Goal: Task Accomplishment & Management: Use online tool/utility

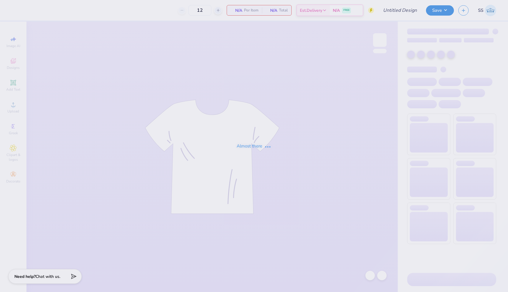
type input "TKE X CHI O FOOTBALL"
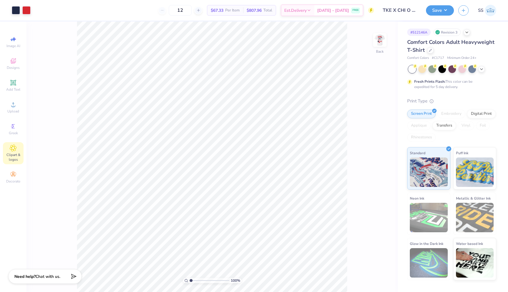
click at [14, 154] on span "Clipart & logos" at bounding box center [13, 156] width 21 height 9
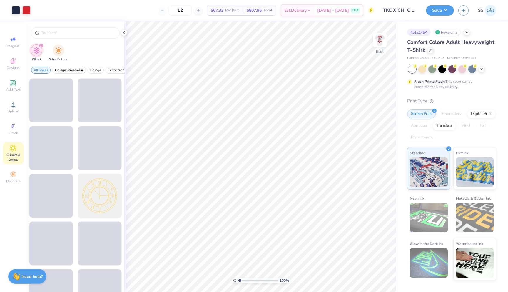
click at [86, 39] on div at bounding box center [75, 31] width 98 height 20
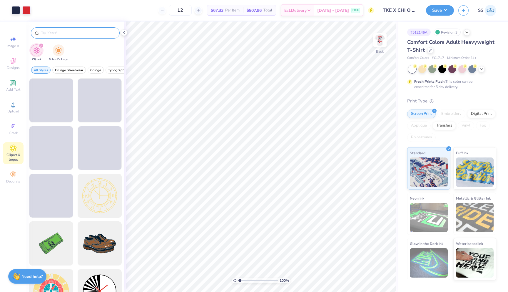
click at [86, 38] on div at bounding box center [75, 32] width 89 height 11
click at [83, 32] on input "text" at bounding box center [78, 33] width 75 height 6
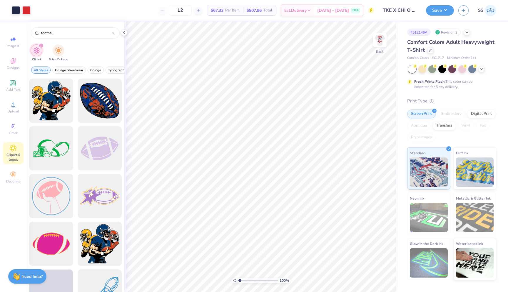
scroll to position [1621, 0]
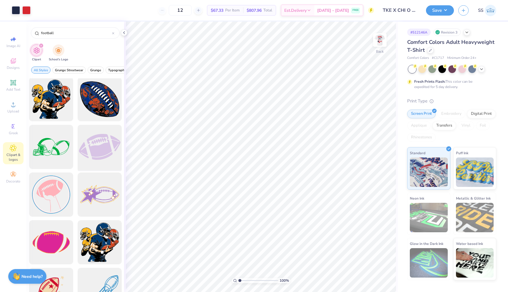
type input "football"
click at [99, 153] on div at bounding box center [99, 147] width 49 height 49
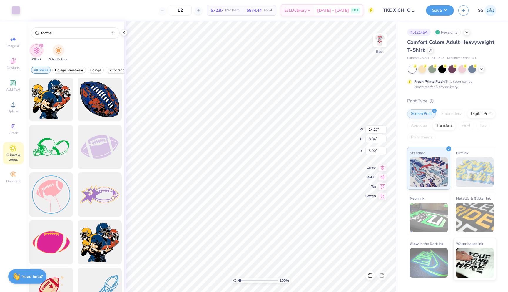
type input "8.63"
type input "5.38"
type input "7.90"
type input "3.72"
type input "3.67"
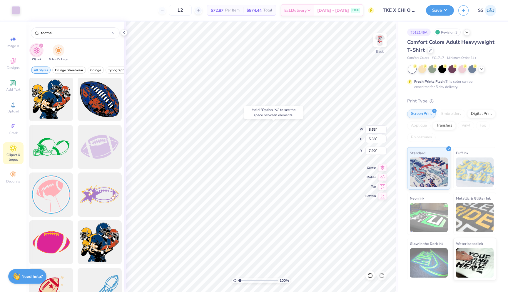
type input "3.00"
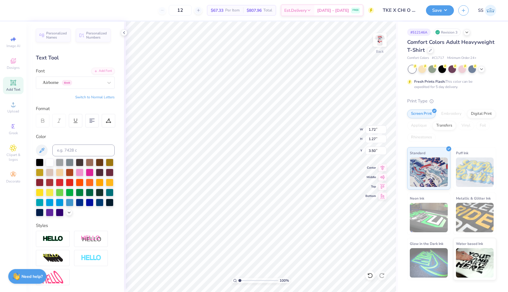
type input "8.63"
type input "5.38"
click at [41, 212] on div at bounding box center [40, 212] width 8 height 8
click at [39, 212] on div at bounding box center [40, 212] width 8 height 8
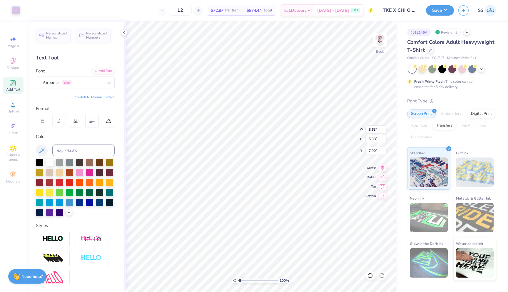
type input "7.91"
click at [276, 149] on li "Cut" at bounding box center [287, 147] width 46 height 12
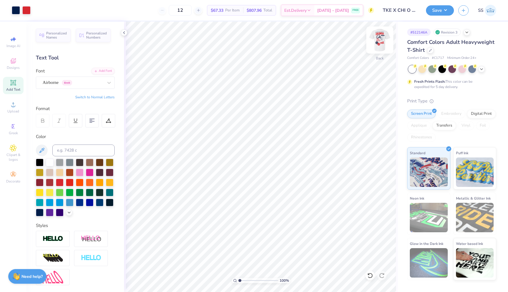
click at [378, 36] on img at bounding box center [380, 40] width 24 height 24
click at [383, 43] on img at bounding box center [380, 40] width 24 height 24
click at [16, 147] on icon at bounding box center [13, 148] width 6 height 6
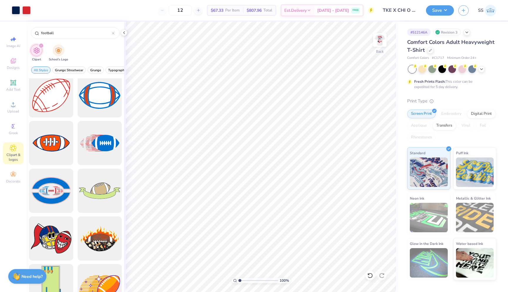
scroll to position [1173, 0]
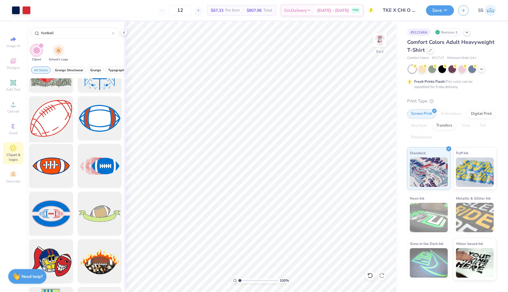
click at [54, 135] on div at bounding box center [51, 118] width 49 height 49
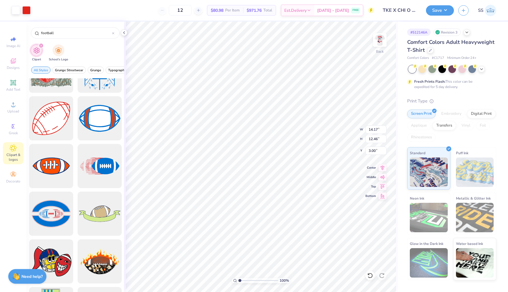
type input "3.72"
type input "3.27"
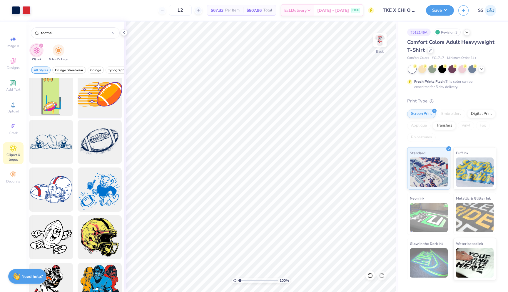
scroll to position [1388, 0]
click at [66, 151] on div at bounding box center [51, 141] width 49 height 49
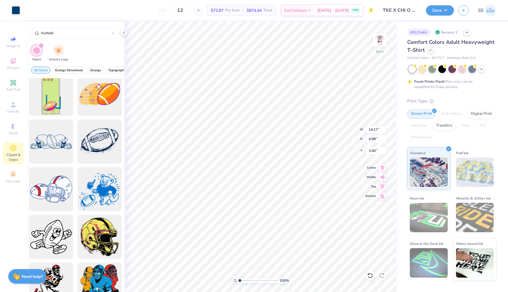
type input "4.84"
type input "1.70"
type input "6.46"
type input "3.53"
type input "1.24"
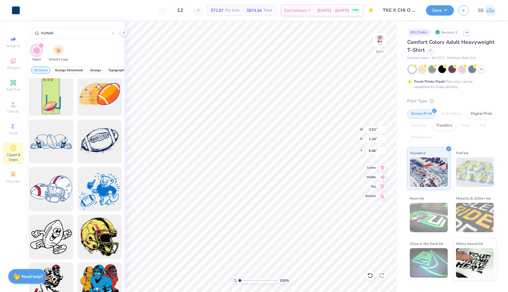
type input "1.94"
type input "1.18"
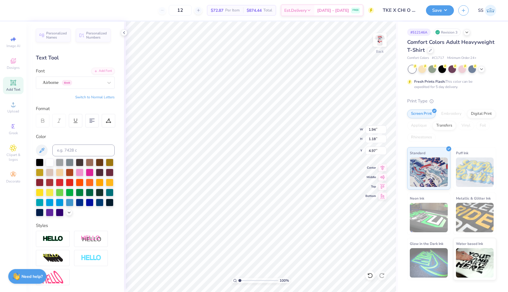
type input "9.31"
type input "3.53"
type input "1.24"
type input "4.99"
type input "1.72"
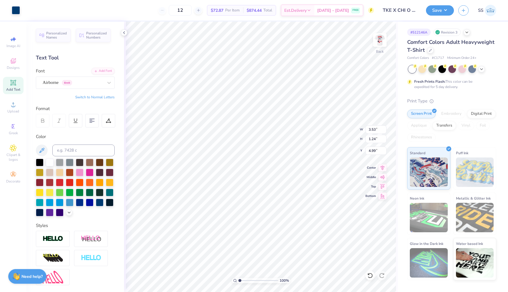
type input "1.27"
type input "3.50"
type input "1.60"
type input "1.00"
type input "3.63"
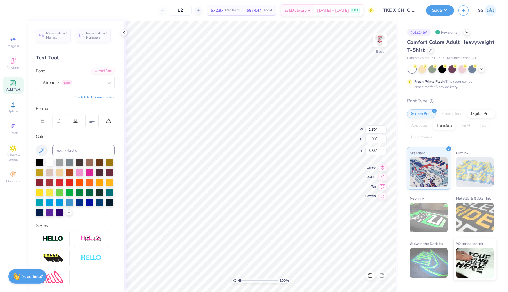
type input "3.99"
type input "1.94"
type input "1.18"
type input "9.31"
type input "1.96"
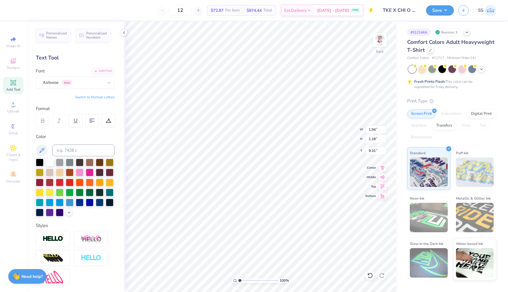
type input "0.86"
type input "6.23"
type input "3.00"
type input "1.60"
type input "1.00"
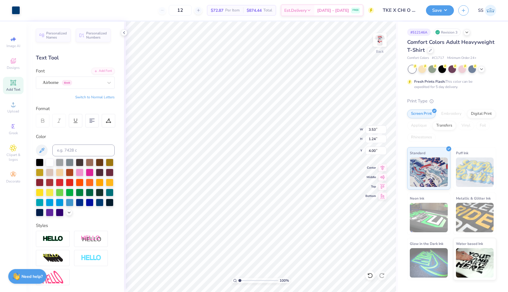
type input "3.00"
type input "5.57"
type input "3.53"
type input "1.24"
type input "4.33"
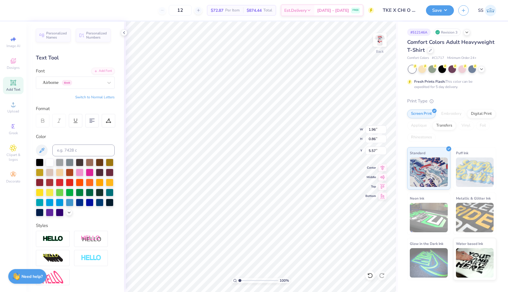
type input "5.80"
type input "3.33"
type input "3.53"
type input "1.24"
type input "4.33"
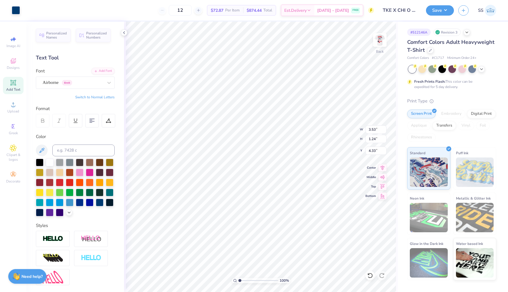
type input "1.60"
type input "1.00"
type input "3.33"
type input "3.53"
type input "1.24"
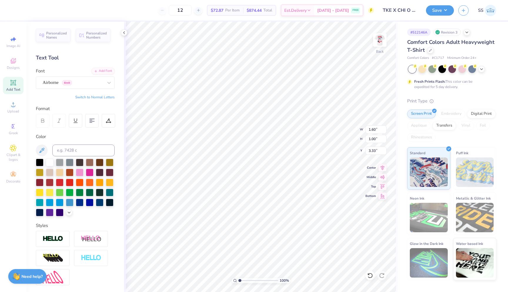
type input "4.33"
type input "1.60"
type input "1.00"
type input "3.33"
click at [59, 150] on input at bounding box center [83, 150] width 62 height 12
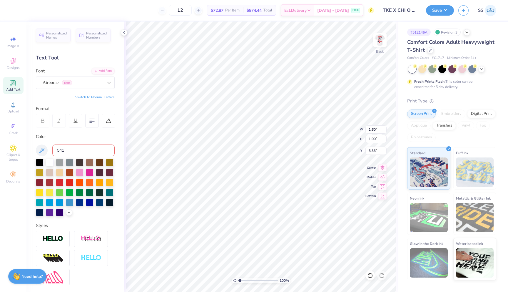
type input "541"
type input "3.00"
type input "3.22"
type input "1.13"
type input "4.17"
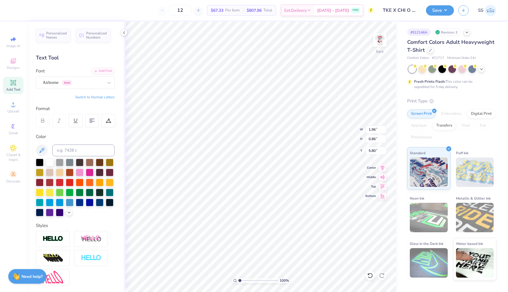
type input "5.51"
type input "5.52"
type input "1.60"
type input "1.00"
type input "3.00"
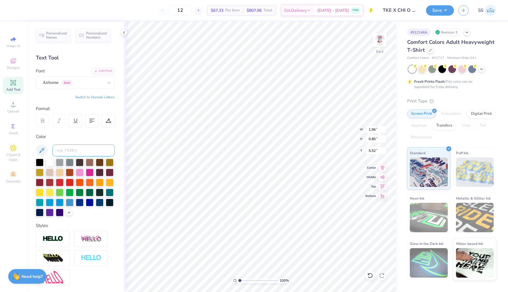
click at [89, 148] on input at bounding box center [83, 150] width 62 height 12
type input "541"
type input "3.22"
type input "1.13"
type input "4.17"
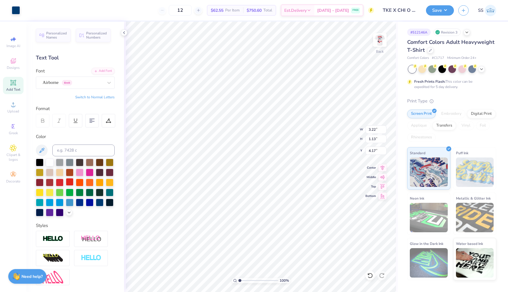
click at [69, 181] on div at bounding box center [70, 182] width 8 height 8
click at [68, 181] on div at bounding box center [70, 182] width 8 height 8
click at [81, 151] on input at bounding box center [83, 150] width 62 height 12
type input "541"
click at [383, 41] on img at bounding box center [380, 40] width 24 height 24
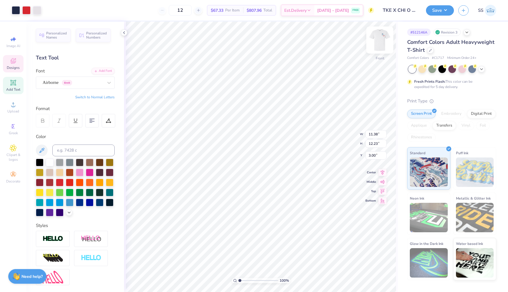
click at [381, 39] on img at bounding box center [380, 40] width 24 height 24
click at [438, 10] on button "Save" at bounding box center [440, 9] width 28 height 10
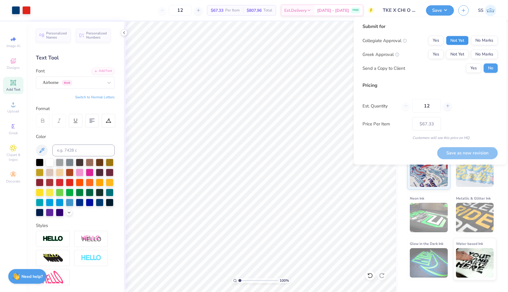
click at [457, 43] on button "Not Yet" at bounding box center [457, 40] width 23 height 9
click at [457, 55] on button "Not Yet" at bounding box center [457, 54] width 23 height 9
click at [474, 66] on button "Yes" at bounding box center [473, 68] width 15 height 9
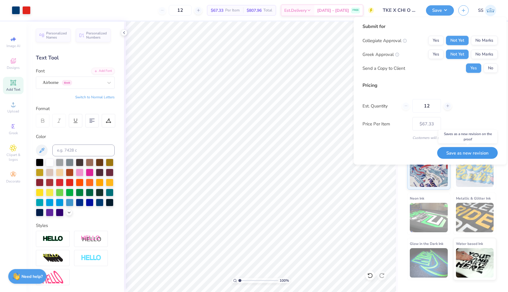
click at [459, 152] on button "Save as new revision" at bounding box center [467, 153] width 61 height 12
type input "$67.33"
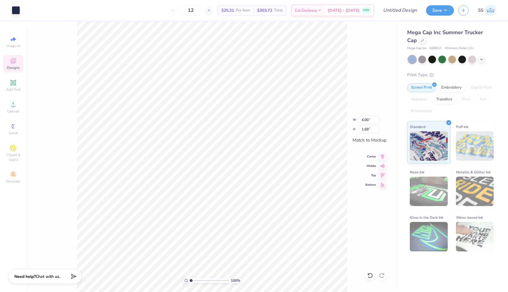
type input "1.69"
click at [370, 276] on icon at bounding box center [370, 275] width 6 height 6
type input "0.89"
type input "0.48"
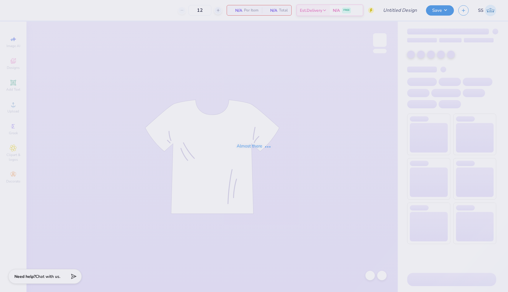
type input "50"
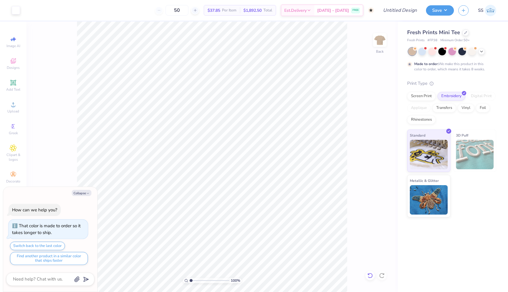
click at [371, 274] on icon at bounding box center [370, 275] width 6 height 6
click at [16, 84] on icon at bounding box center [13, 82] width 7 height 7
type textarea "x"
type input "4.06"
type input "1.18"
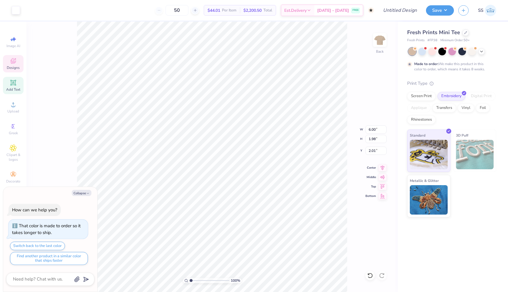
type input "7.41"
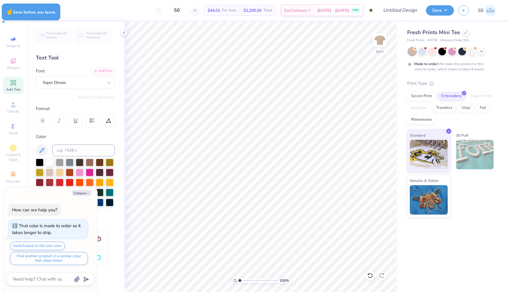
type textarea "x"
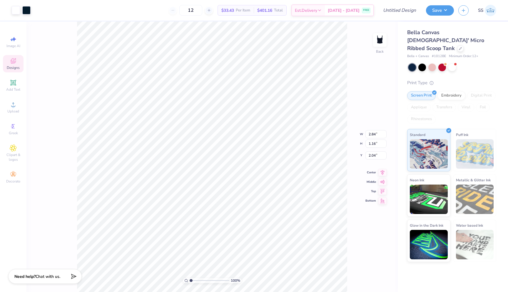
type input "5.63"
type input "2.30"
type input "2.00"
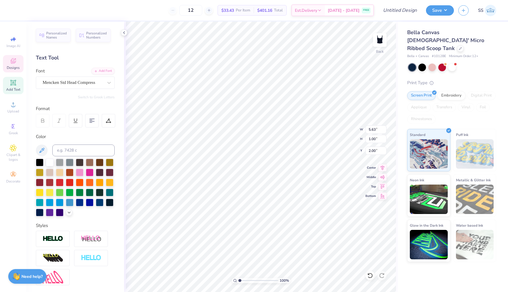
type textarea "XY"
type input "1.33"
type input "0.64"
type input "3.36"
type textarea "P"
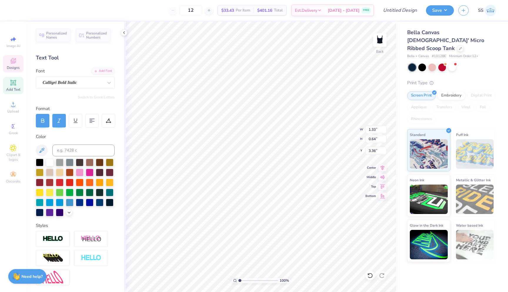
type textarea "TKE"
type input "1.16"
type input "0.94"
type textarea "S"
type textarea "XO"
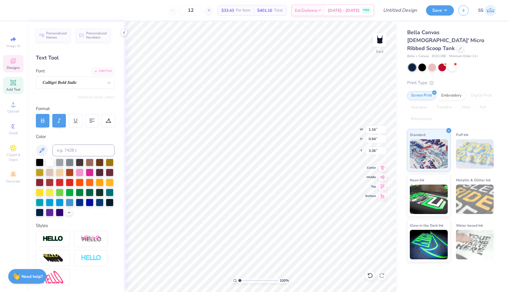
type input "2.31"
type input "0.75"
type input "3.31"
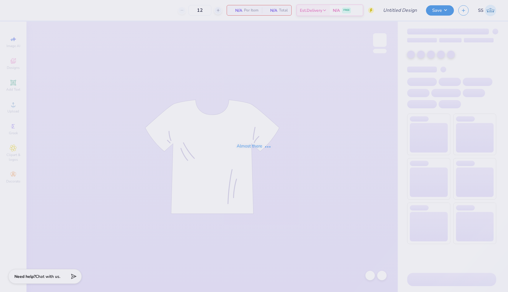
type input "TKE X CHI O FOOTBALL"
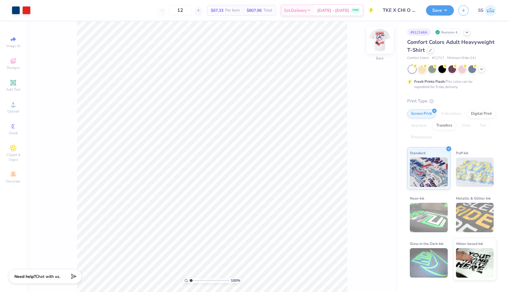
click at [379, 37] on img at bounding box center [380, 40] width 24 height 24
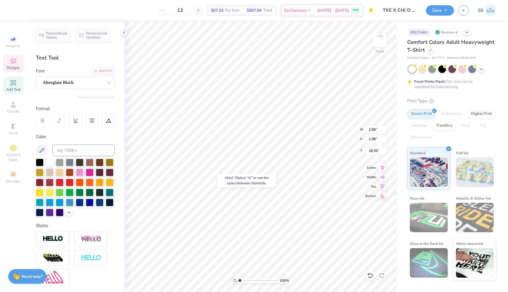
type input "18.35"
